Goal: Information Seeking & Learning: Compare options

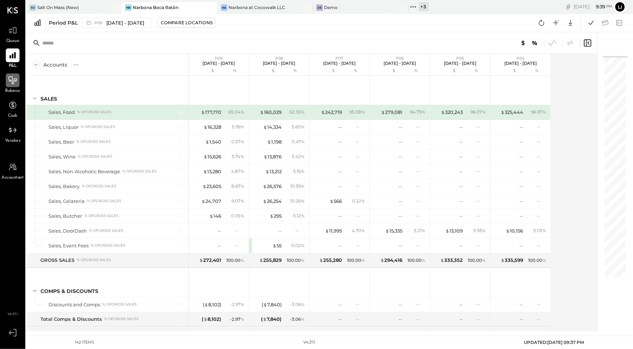
click at [7, 85] on div at bounding box center [13, 80] width 14 height 14
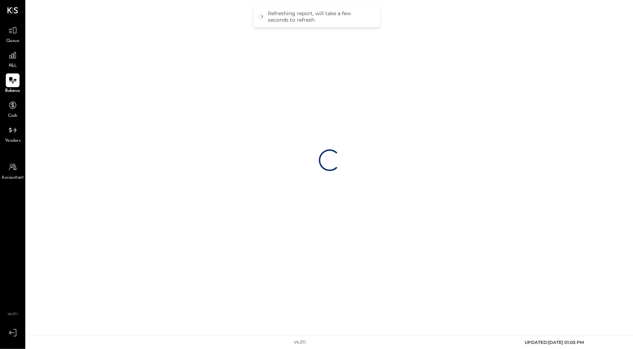
click at [68, 9] on div "Loading…" at bounding box center [329, 160] width 607 height 320
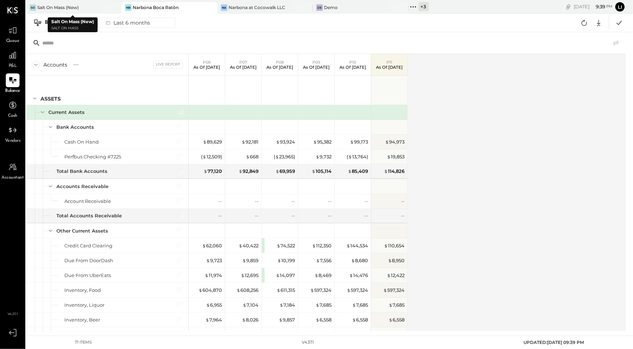
click at [56, 10] on div "Salt On Mass (New)" at bounding box center [58, 7] width 42 height 6
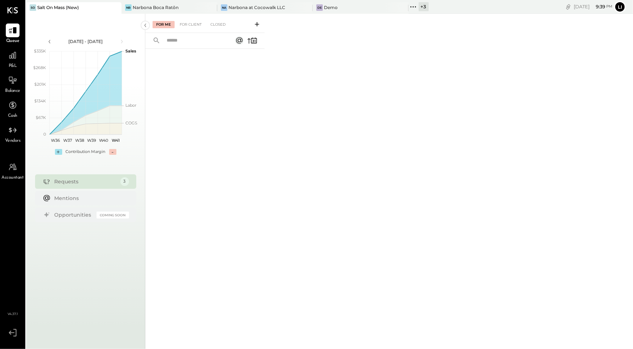
click at [231, 132] on div at bounding box center [204, 189] width 119 height 280
click at [12, 81] on icon at bounding box center [13, 81] width 8 height 1
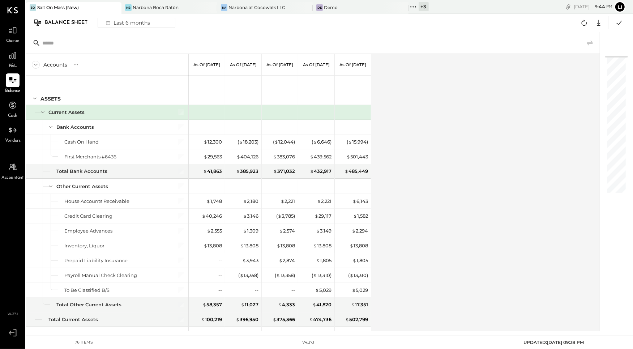
click at [451, 91] on div "Accounts S GL As of [DATE] As of [DATE] As of [DATE] As of [DATE] As of [DATE] …" at bounding box center [313, 192] width 575 height 277
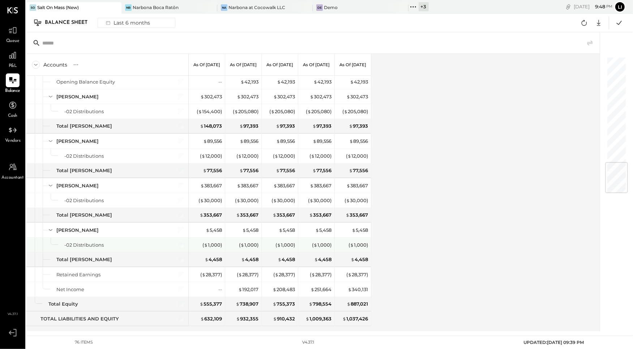
scroll to position [878, 0]
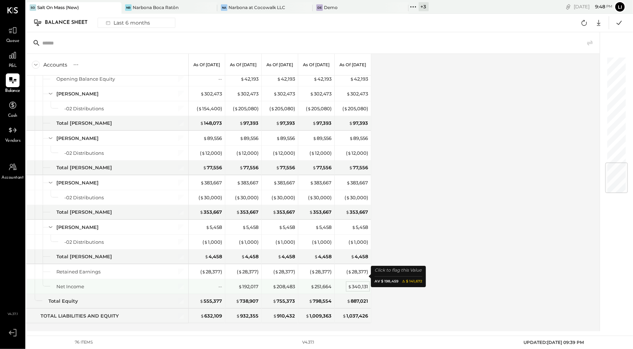
click at [361, 283] on div "$ 340,131" at bounding box center [358, 286] width 20 height 7
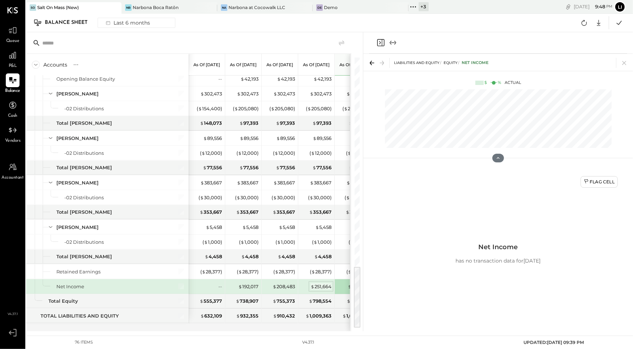
click at [314, 283] on div "$ 251,664" at bounding box center [321, 286] width 21 height 7
click at [283, 283] on div "$ 208,483" at bounding box center [284, 286] width 22 height 7
click at [250, 283] on div "$ 192,017" at bounding box center [248, 286] width 20 height 7
click at [382, 44] on icon "Close panel" at bounding box center [381, 42] width 9 height 9
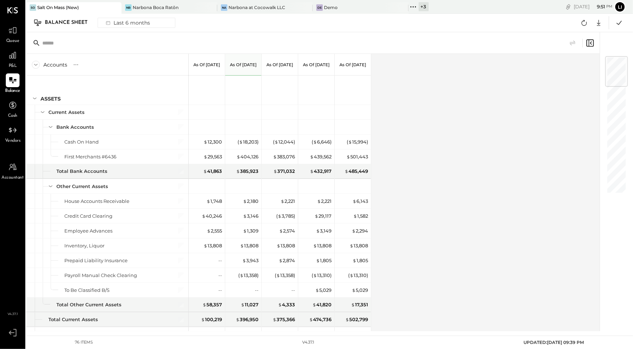
click at [12, 64] on span "P&L" at bounding box center [13, 66] width 8 height 7
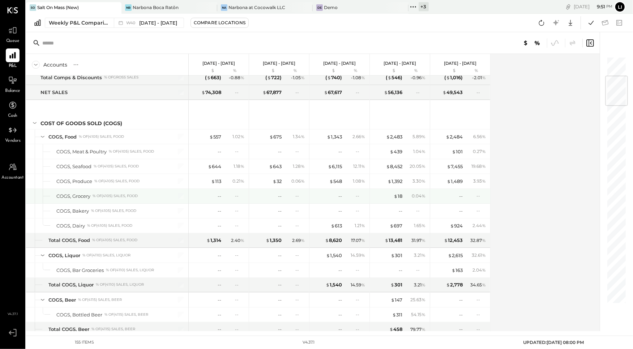
scroll to position [140, 0]
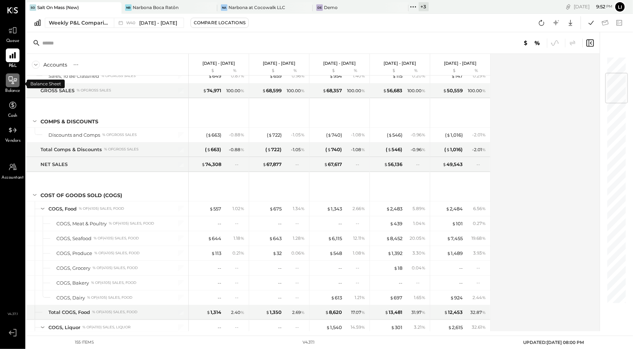
click at [13, 85] on div at bounding box center [13, 80] width 14 height 14
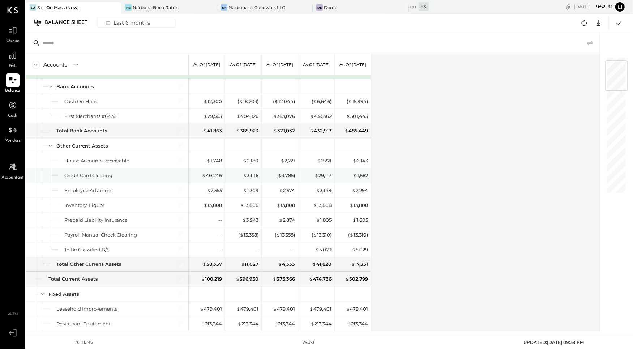
scroll to position [20, 0]
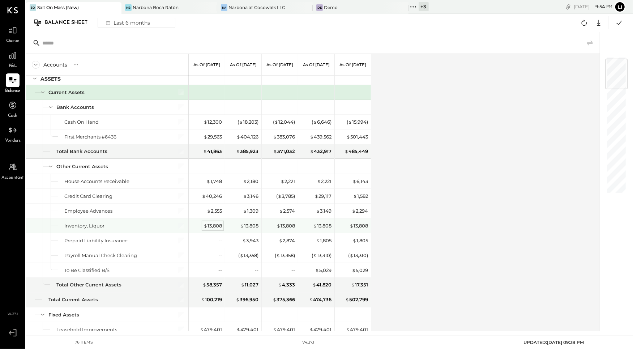
click at [215, 222] on div "$ 13,808" at bounding box center [213, 225] width 18 height 7
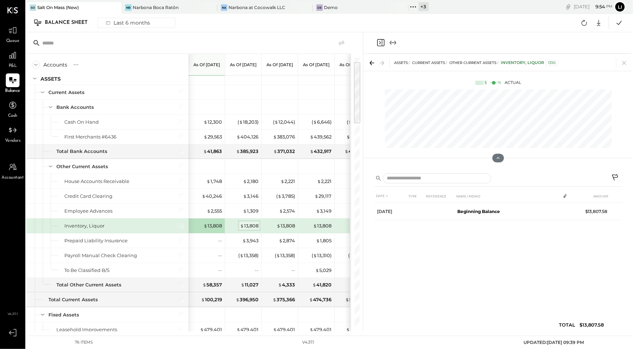
click at [254, 224] on div "$ 13,808" at bounding box center [249, 225] width 18 height 7
click at [281, 223] on div "$ 13,808" at bounding box center [286, 225] width 18 height 7
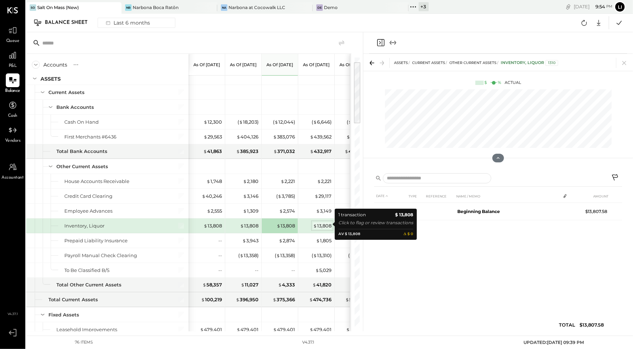
click at [323, 226] on div "$ 13,808" at bounding box center [322, 225] width 18 height 7
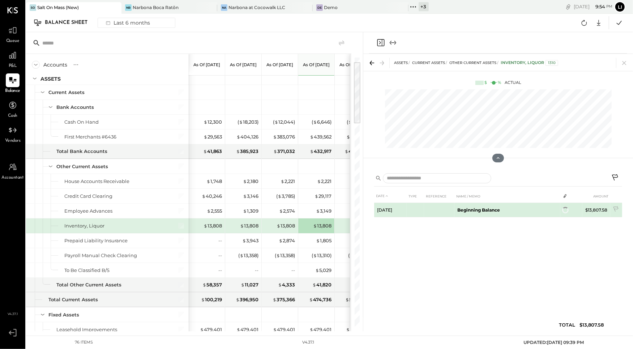
click at [485, 207] on td "Beginning Balance" at bounding box center [508, 210] width 106 height 14
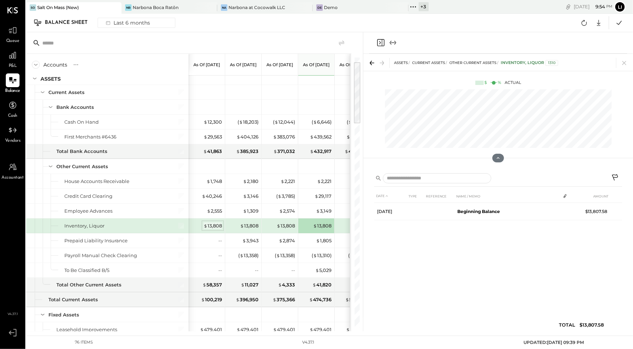
click at [217, 226] on div "$ 13,808" at bounding box center [213, 225] width 18 height 7
click at [379, 44] on icon "Close panel" at bounding box center [380, 42] width 2 height 3
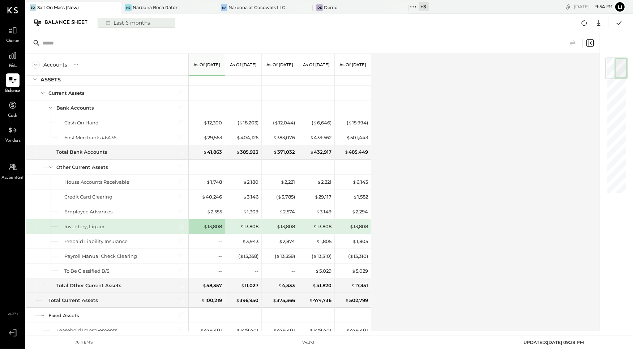
click at [115, 19] on div "Last 6 months" at bounding box center [127, 22] width 51 height 9
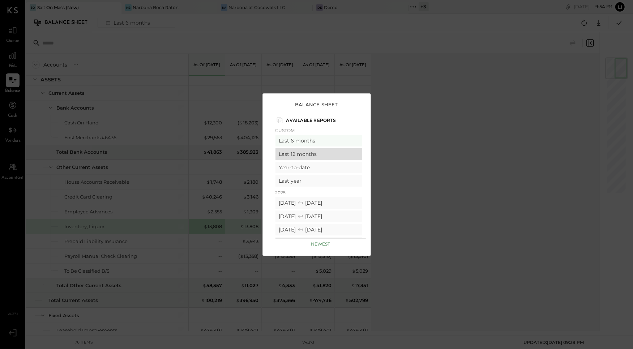
click at [315, 153] on div "Last 12 months" at bounding box center [319, 154] width 87 height 12
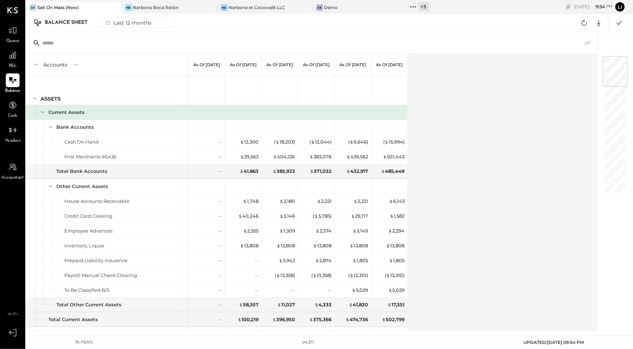
click at [519, 162] on div "Accounts S GL As of [DATE] As of [DATE] As of [DATE] As of [DATE] As of [DATE] …" at bounding box center [312, 192] width 573 height 277
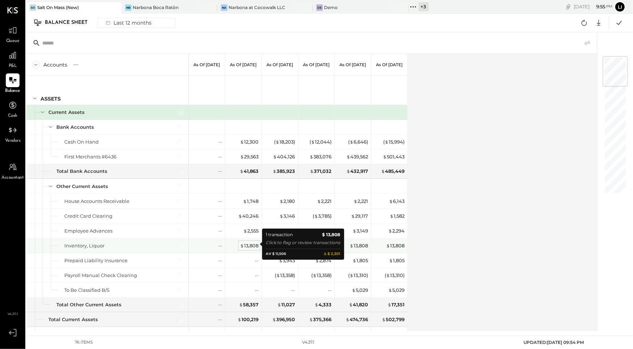
click at [250, 246] on div "$ 13,808" at bounding box center [249, 245] width 18 height 7
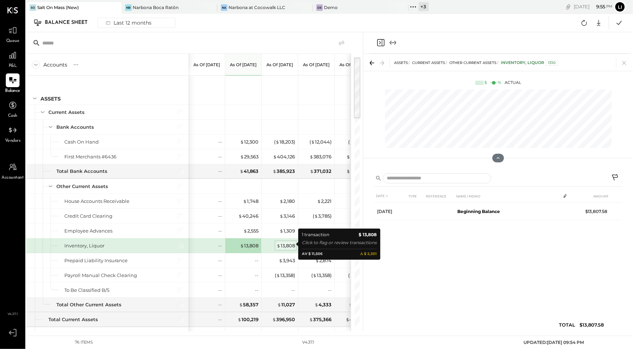
click at [279, 246] on span "$" at bounding box center [279, 246] width 4 height 6
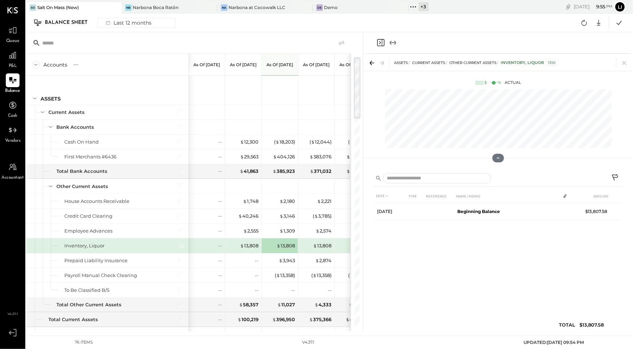
click at [382, 42] on icon "Close panel" at bounding box center [381, 42] width 9 height 9
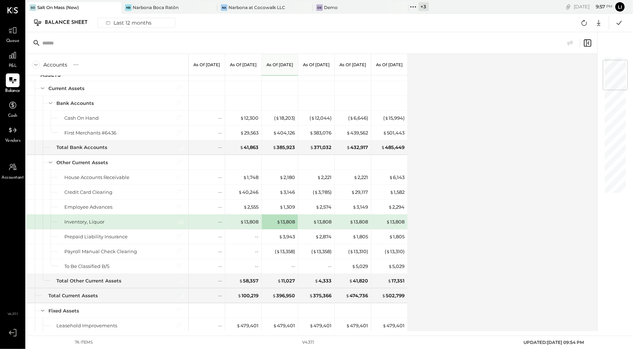
scroll to position [34, 0]
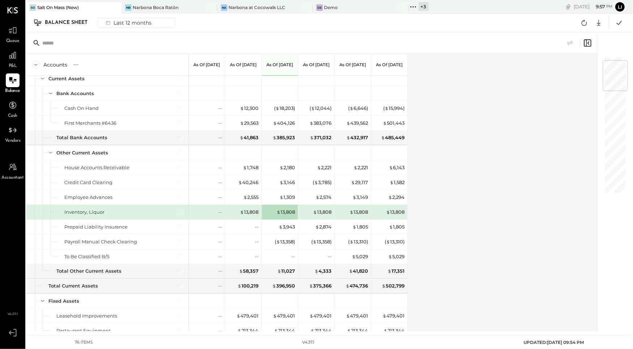
click at [455, 218] on div "Accounts S GL As of [DATE] As of [DATE] As of [DATE] As of [DATE] As of [DATE] …" at bounding box center [312, 192] width 573 height 277
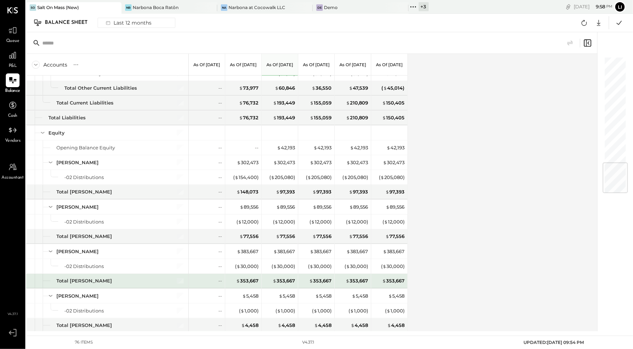
scroll to position [878, 0]
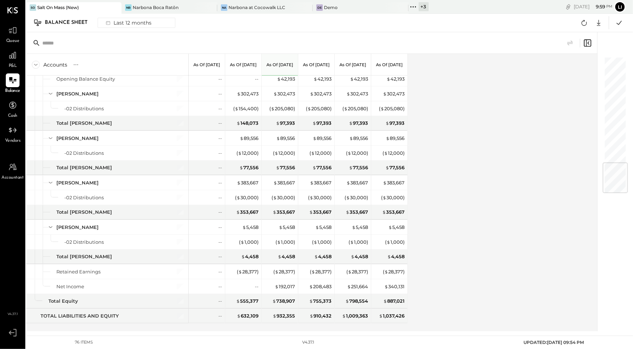
click at [422, 150] on div "Accounts S GL As of [DATE] As of [DATE] As of [DATE] As of [DATE] As of [DATE] …" at bounding box center [312, 192] width 573 height 277
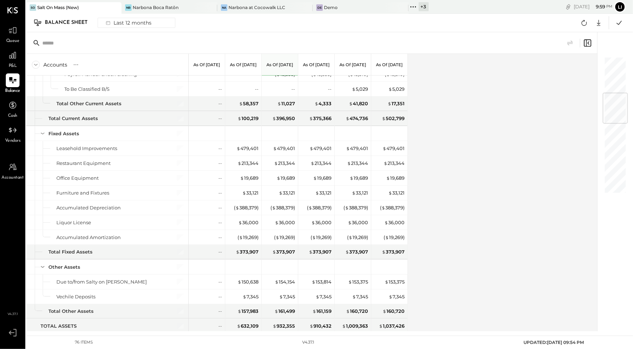
scroll to position [0, 0]
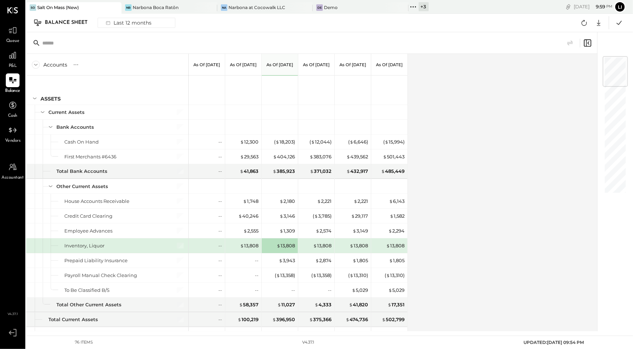
click at [17, 63] on span "P&L" at bounding box center [13, 66] width 8 height 7
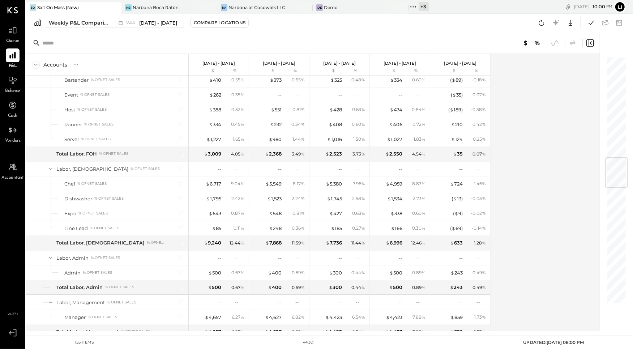
scroll to position [1029, 0]
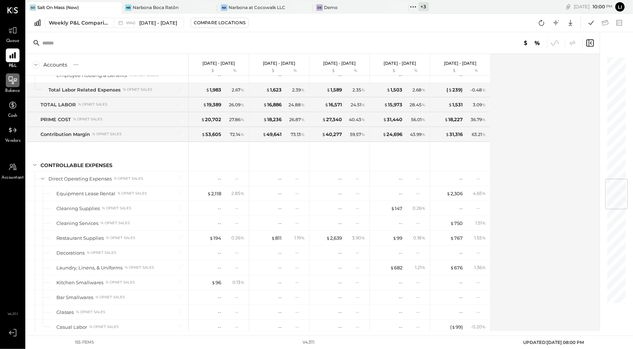
click at [10, 80] on icon at bounding box center [13, 80] width 8 height 8
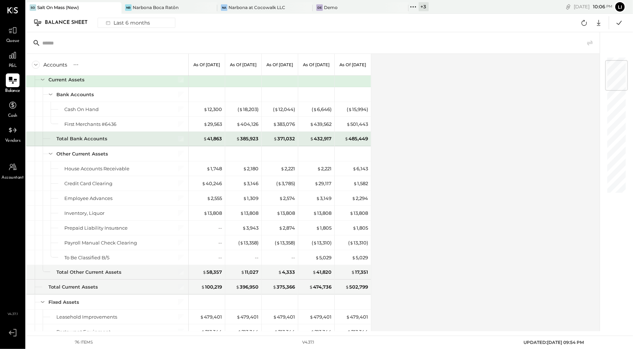
scroll to position [32, 0]
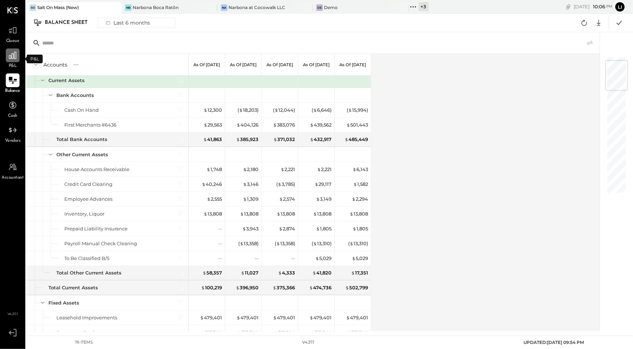
click at [13, 60] on icon at bounding box center [12, 55] width 9 height 9
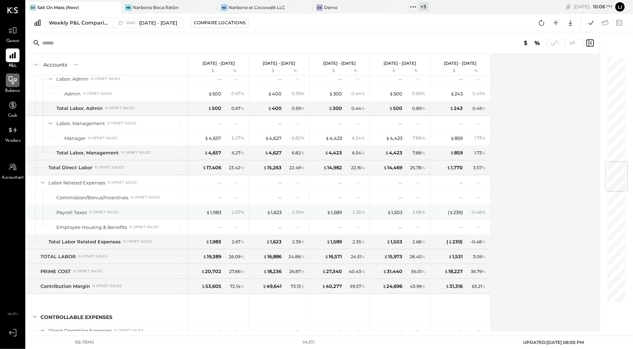
scroll to position [886, 0]
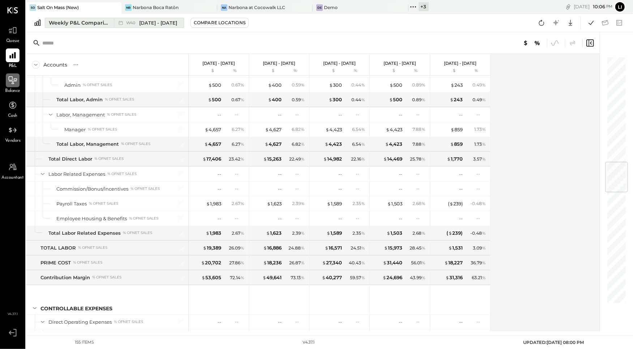
click at [86, 23] on div "Weekly P&L Comparison" at bounding box center [79, 22] width 61 height 7
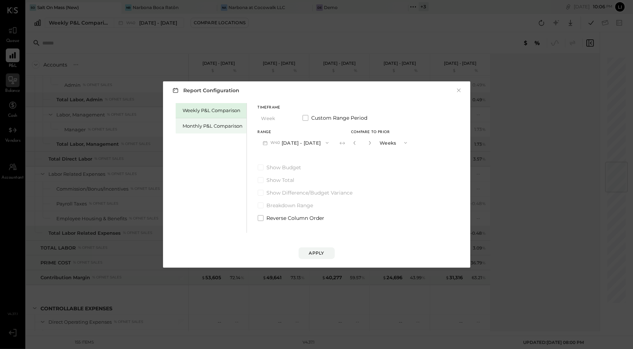
click at [213, 129] on div "Monthly P&L Comparison" at bounding box center [213, 126] width 60 height 7
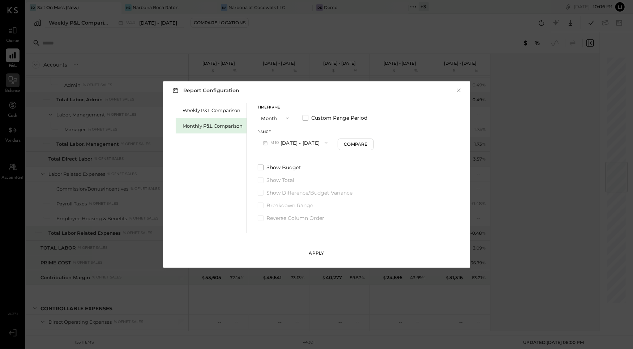
click at [320, 252] on div "Apply" at bounding box center [316, 253] width 15 height 6
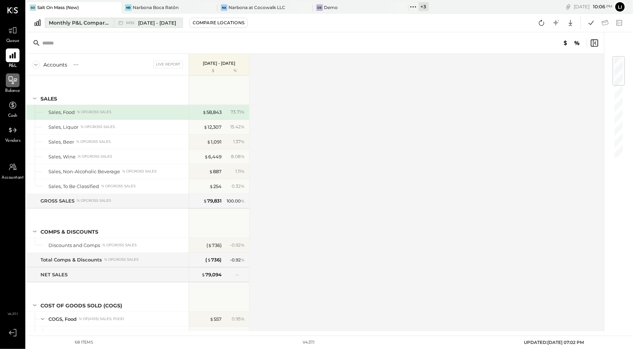
click at [175, 23] on button "Monthly P&L Comparison M10 [DATE] - [DATE]" at bounding box center [114, 23] width 138 height 10
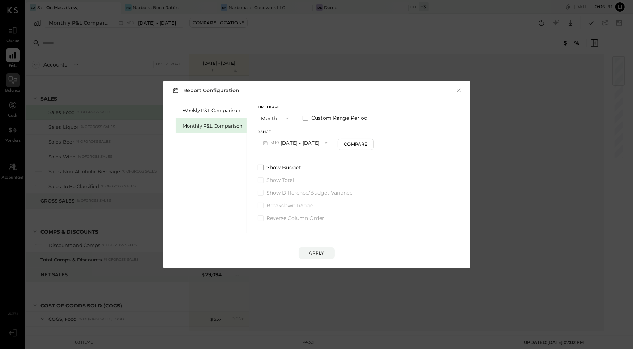
click at [323, 141] on icon "button" at bounding box center [326, 143] width 6 height 6
click at [302, 160] on span "[DATE] - [DATE]" at bounding box center [293, 159] width 34 height 6
click at [355, 144] on div "Compare" at bounding box center [357, 144] width 24 height 6
click at [369, 143] on icon "button" at bounding box center [370, 143] width 4 height 4
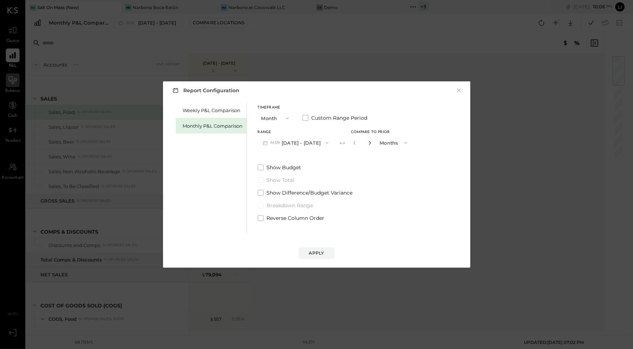
type input "*"
click at [326, 252] on button "Apply" at bounding box center [317, 253] width 36 height 12
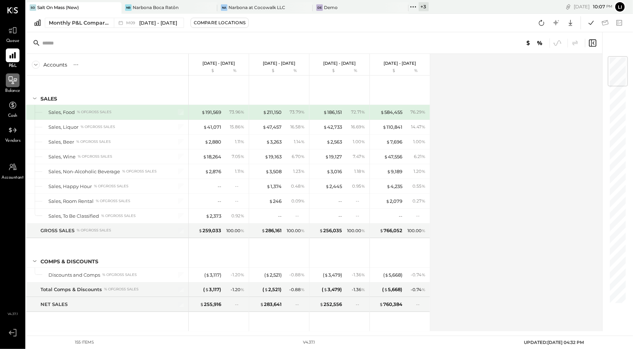
click at [17, 79] on icon at bounding box center [13, 80] width 8 height 8
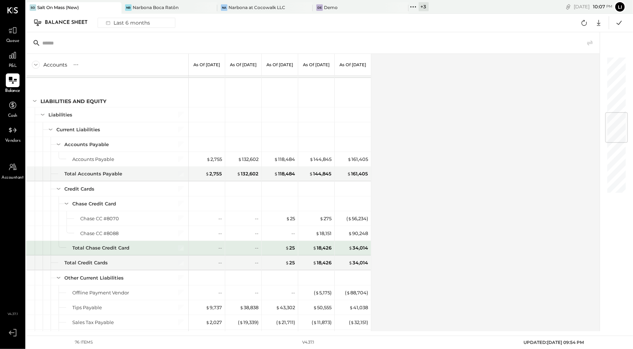
scroll to position [469, 0]
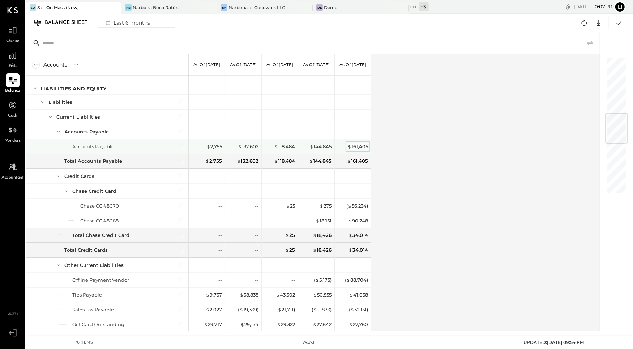
click at [356, 143] on div "$ 161,405" at bounding box center [358, 146] width 21 height 7
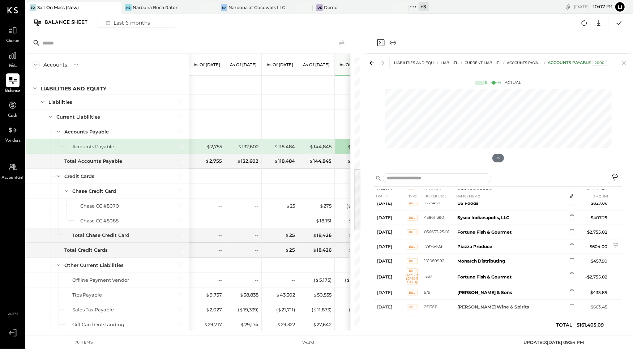
scroll to position [1055, 0]
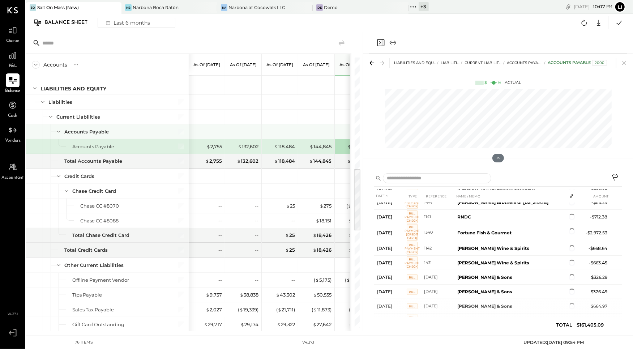
click at [309, 124] on div at bounding box center [317, 131] width 30 height 14
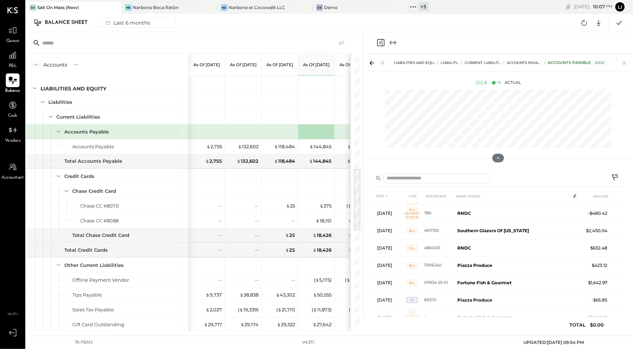
scroll to position [0, 0]
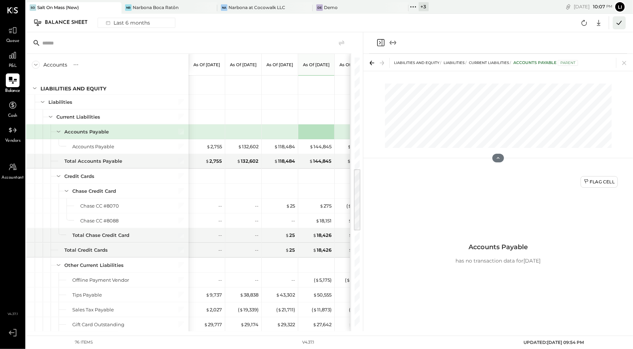
click at [619, 24] on icon at bounding box center [619, 23] width 5 height 4
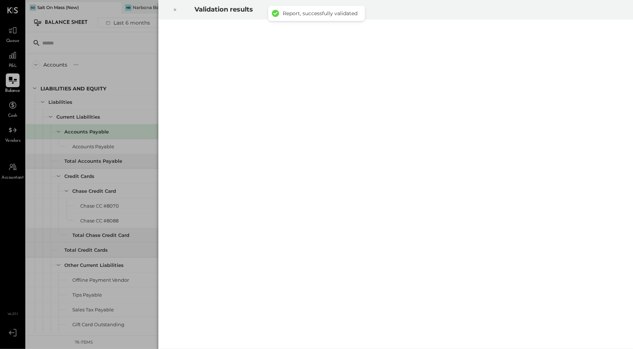
click at [177, 10] on icon at bounding box center [175, 9] width 4 height 9
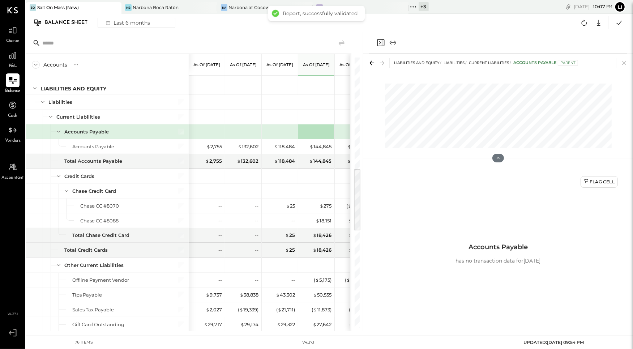
click at [173, 167] on div "Validation results" at bounding box center [316, 174] width 633 height 349
click at [383, 45] on icon "Close panel" at bounding box center [381, 42] width 9 height 9
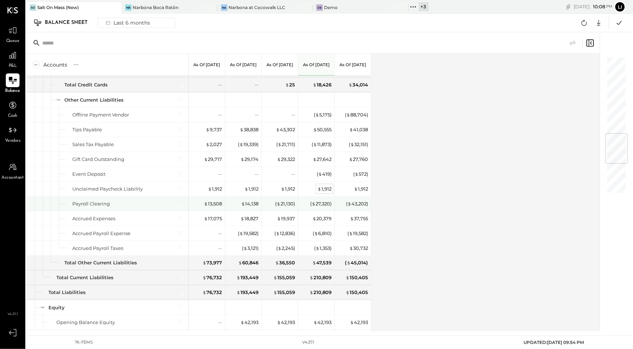
scroll to position [637, 0]
